Goal: Transaction & Acquisition: Obtain resource

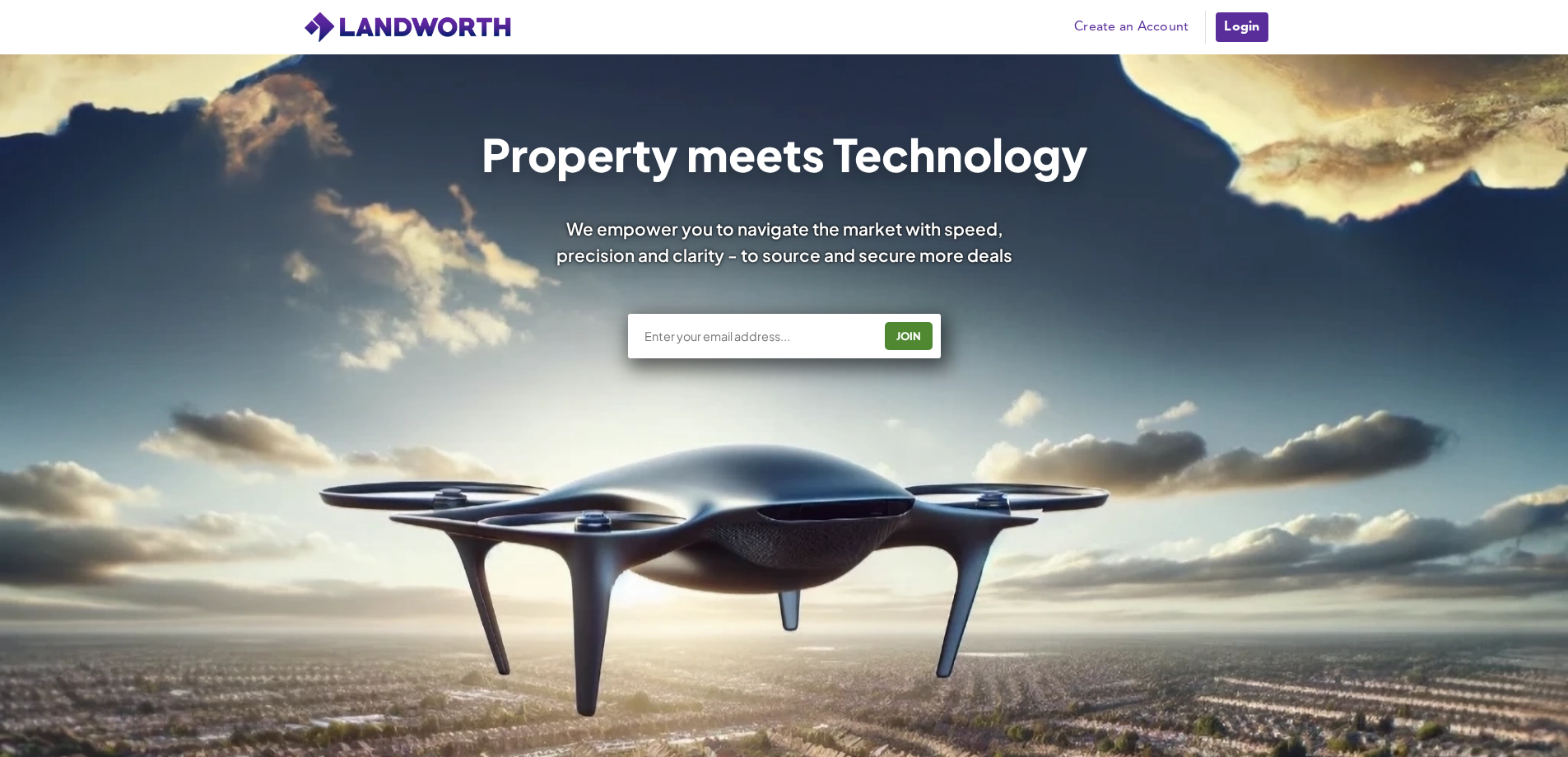
click at [1248, 19] on link "Login" at bounding box center [1241, 27] width 56 height 33
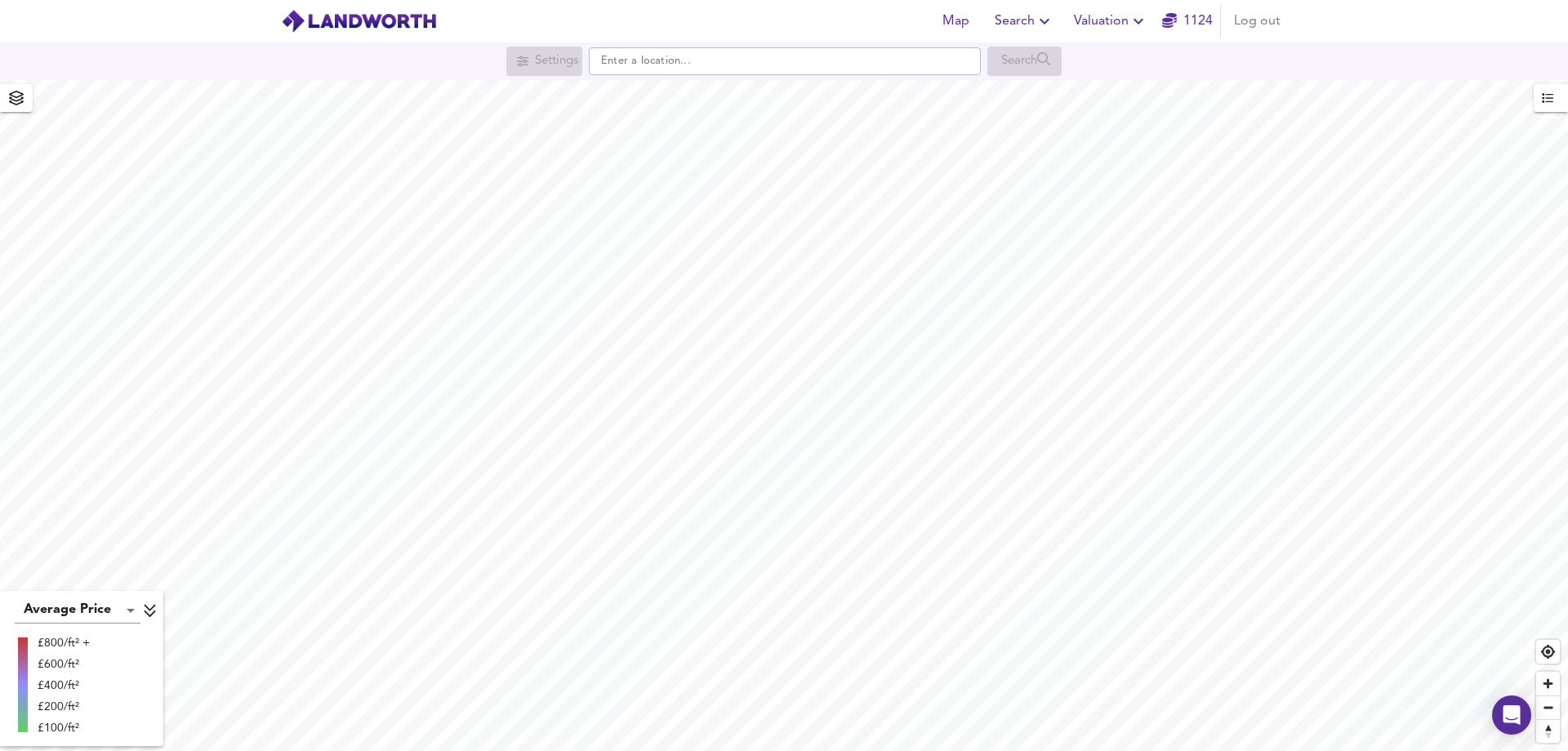
click at [1105, 31] on span "Valuation" at bounding box center [1110, 21] width 74 height 23
click at [1085, 63] on li "New Valuation Report" at bounding box center [1111, 58] width 195 height 29
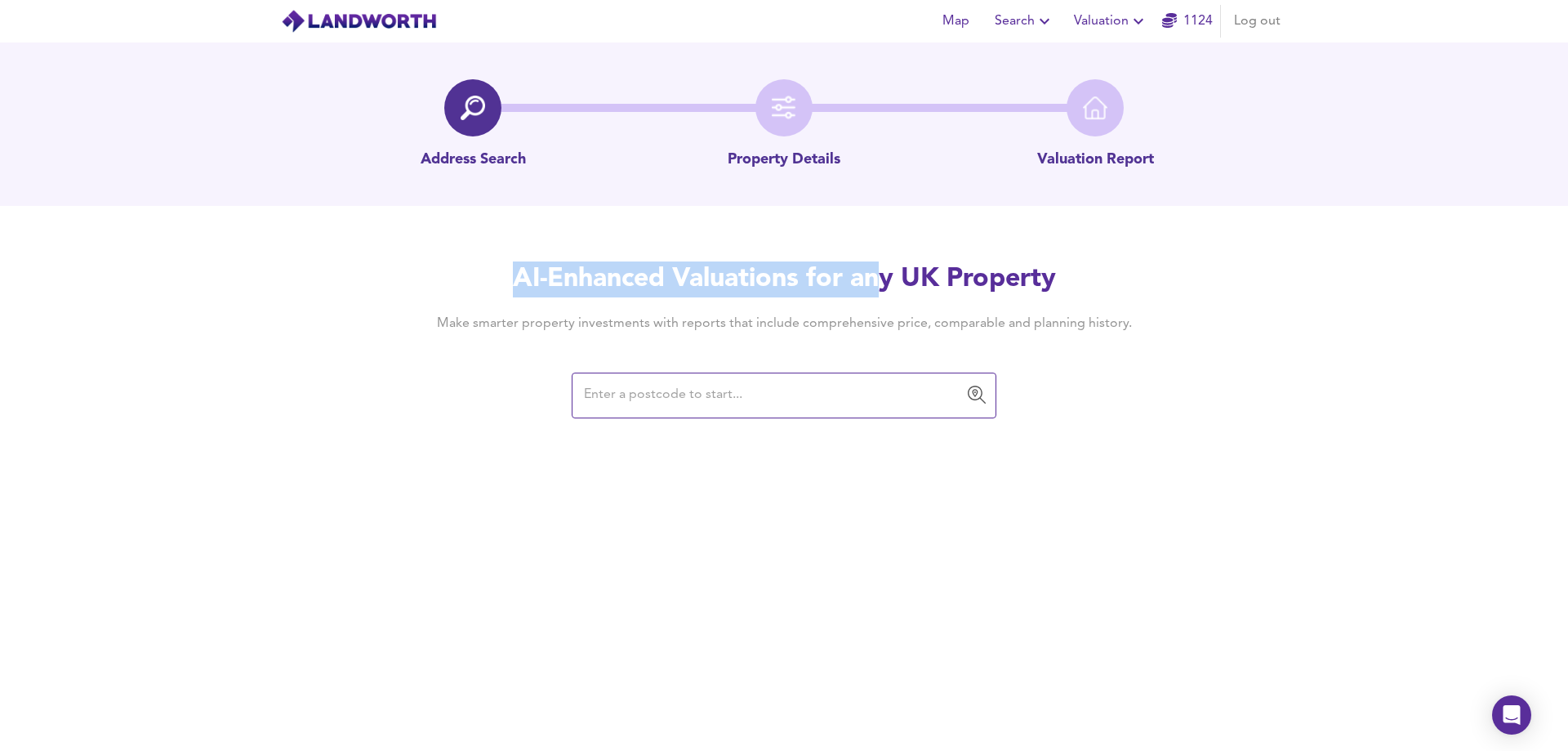
drag, startPoint x: 514, startPoint y: 285, endPoint x: 983, endPoint y: 145, distance: 489.4
click at [901, 283] on h2 "AI-Enhanced Valuations for any UK Property" at bounding box center [784, 279] width 745 height 36
click at [363, 19] on img at bounding box center [358, 21] width 156 height 24
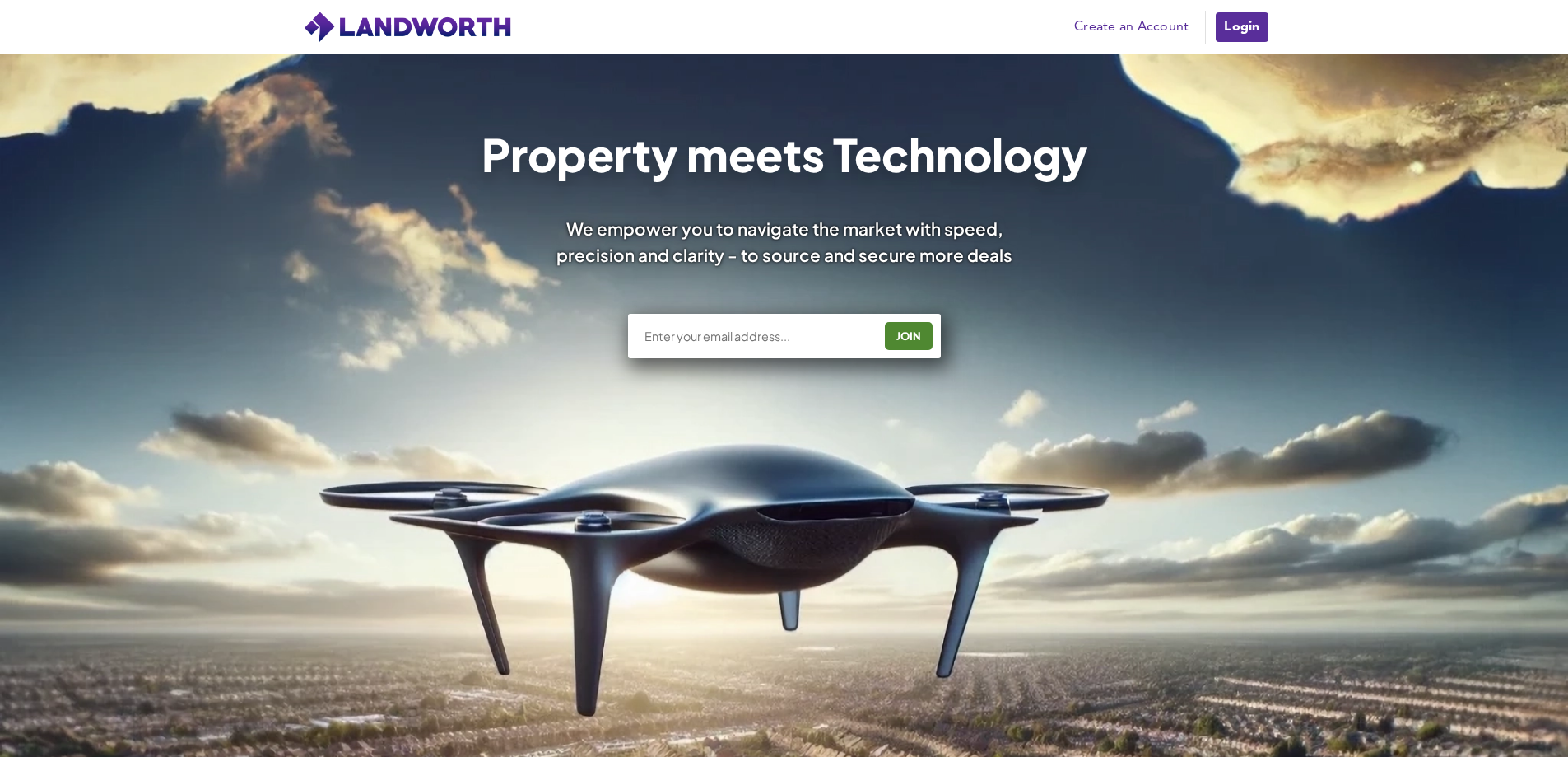
click at [1249, 31] on link "Login" at bounding box center [1241, 27] width 56 height 33
